Goal: Find specific page/section: Find specific page/section

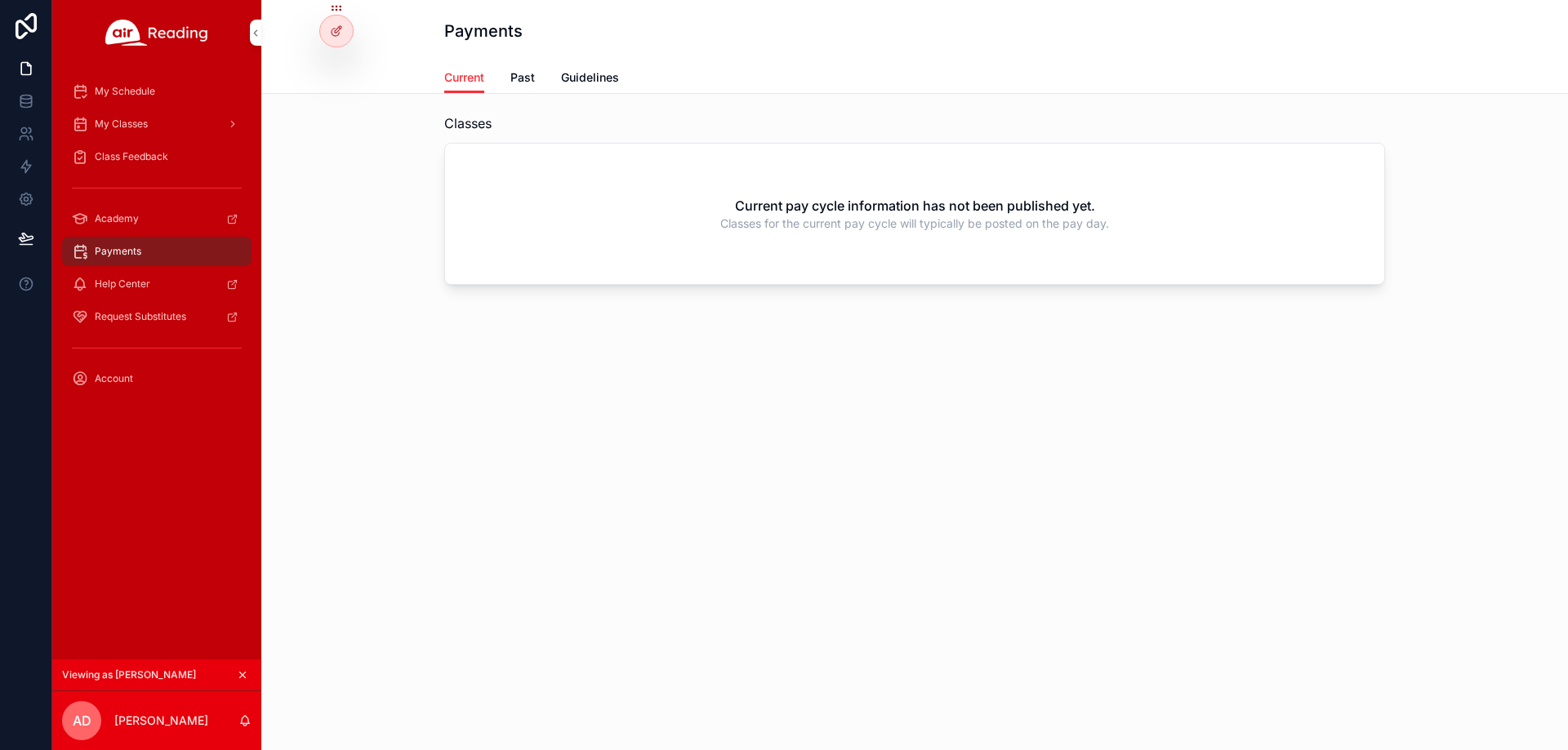
click at [592, 85] on span "Guidelines" at bounding box center [590, 78] width 58 height 16
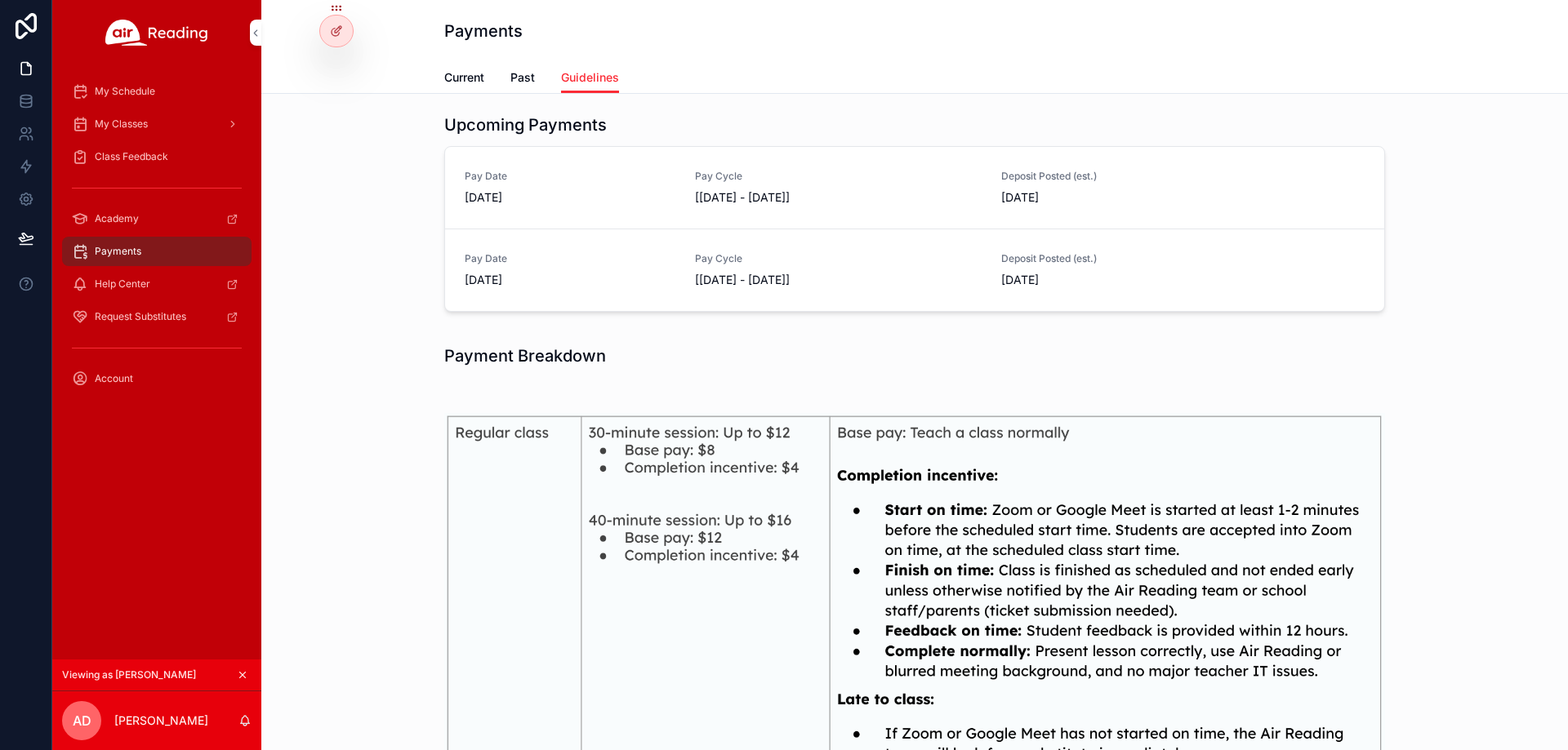
click at [510, 88] on link "Past" at bounding box center [522, 79] width 24 height 32
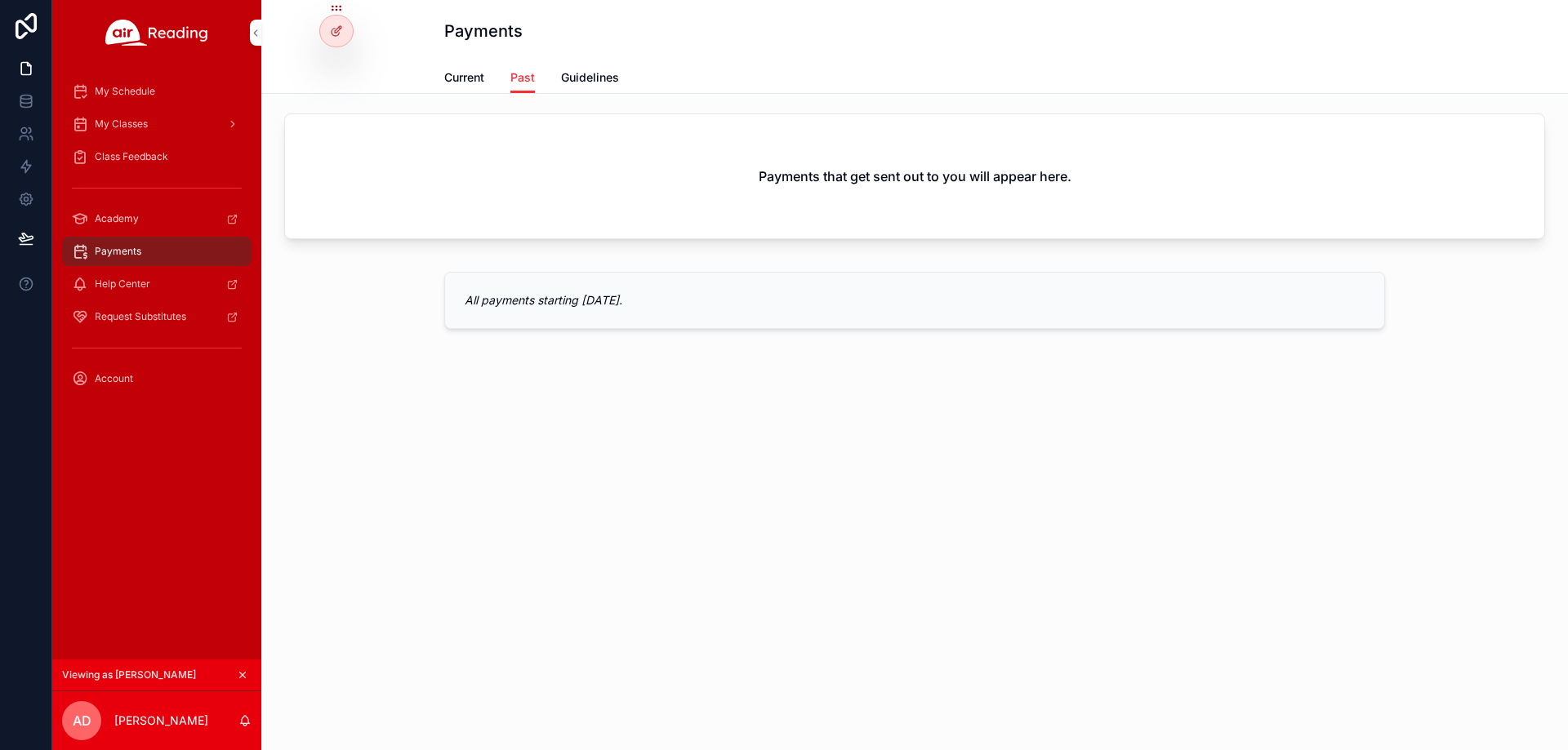
click at [453, 86] on link "Current" at bounding box center [464, 79] width 40 height 32
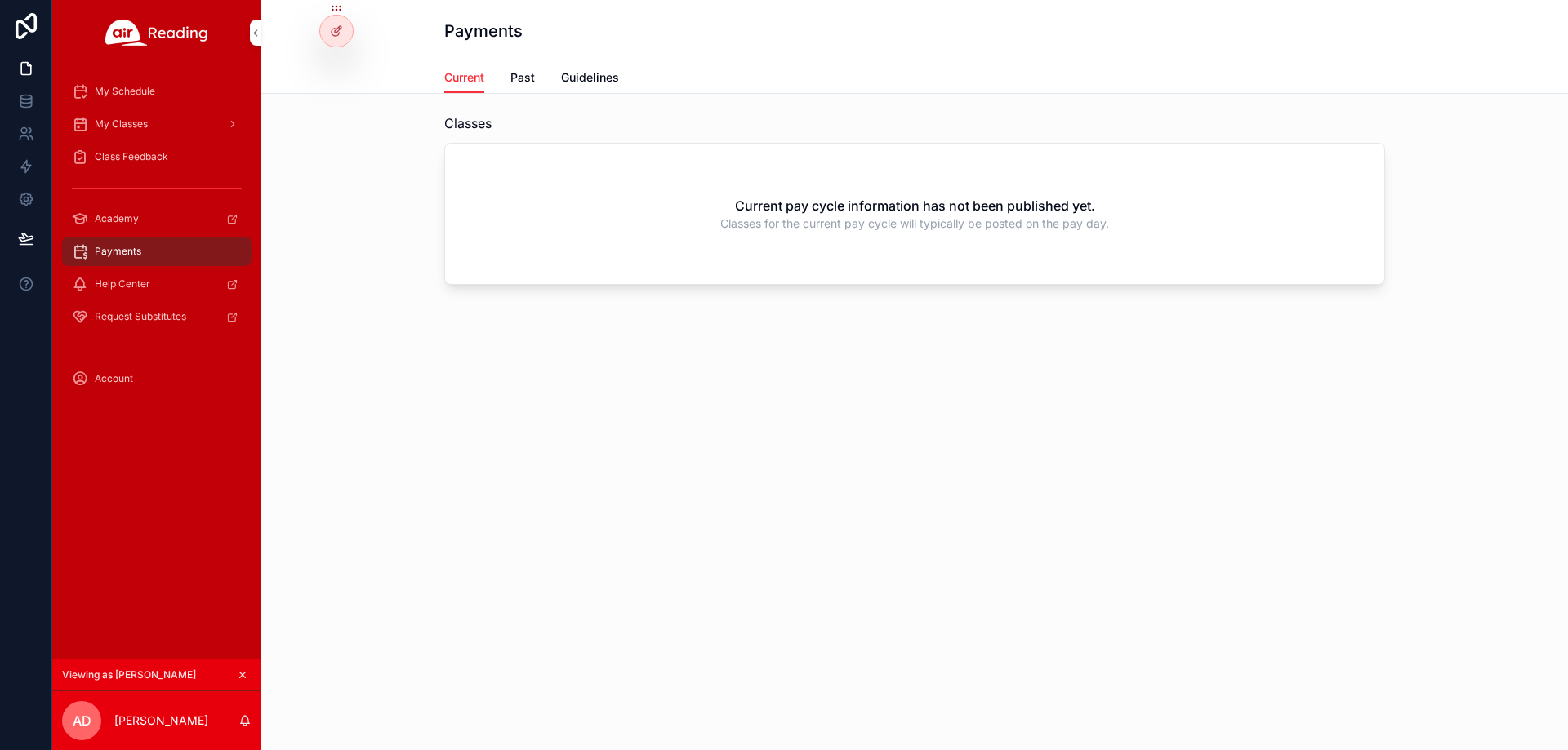
click at [241, 671] on icon "scrollable content" at bounding box center [243, 675] width 12 height 12
